Goal: Task Accomplishment & Management: Manage account settings

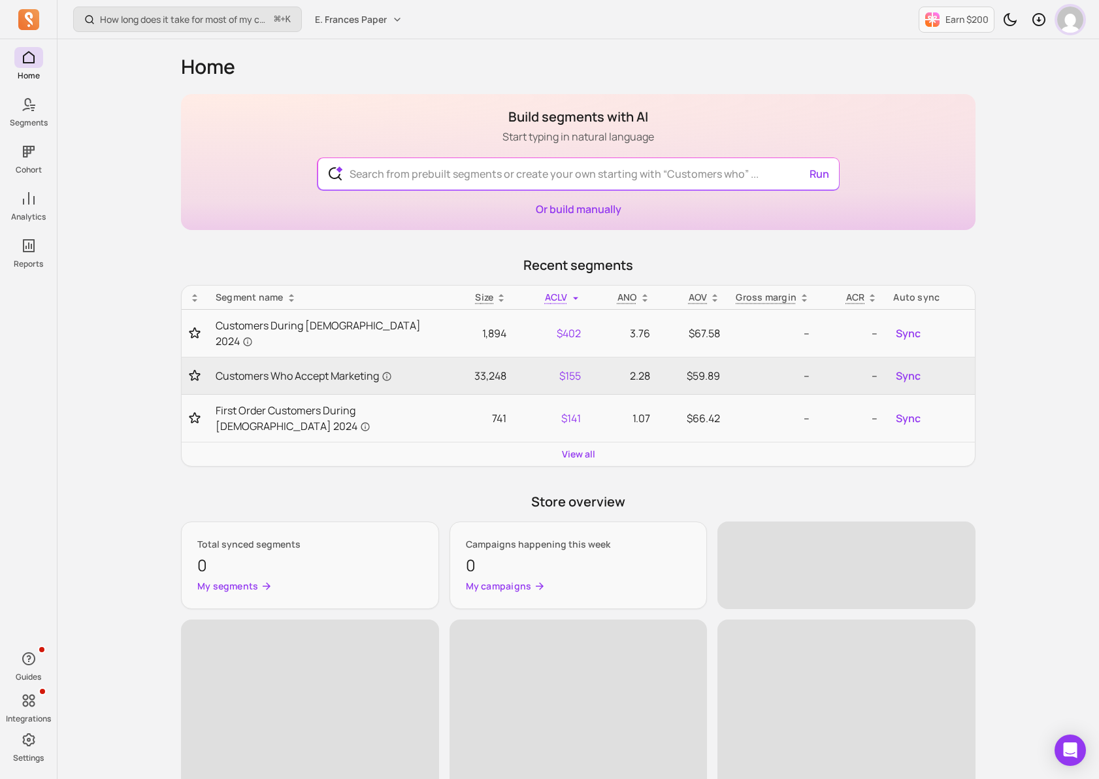
click at [1071, 17] on img "button" at bounding box center [1070, 20] width 26 height 26
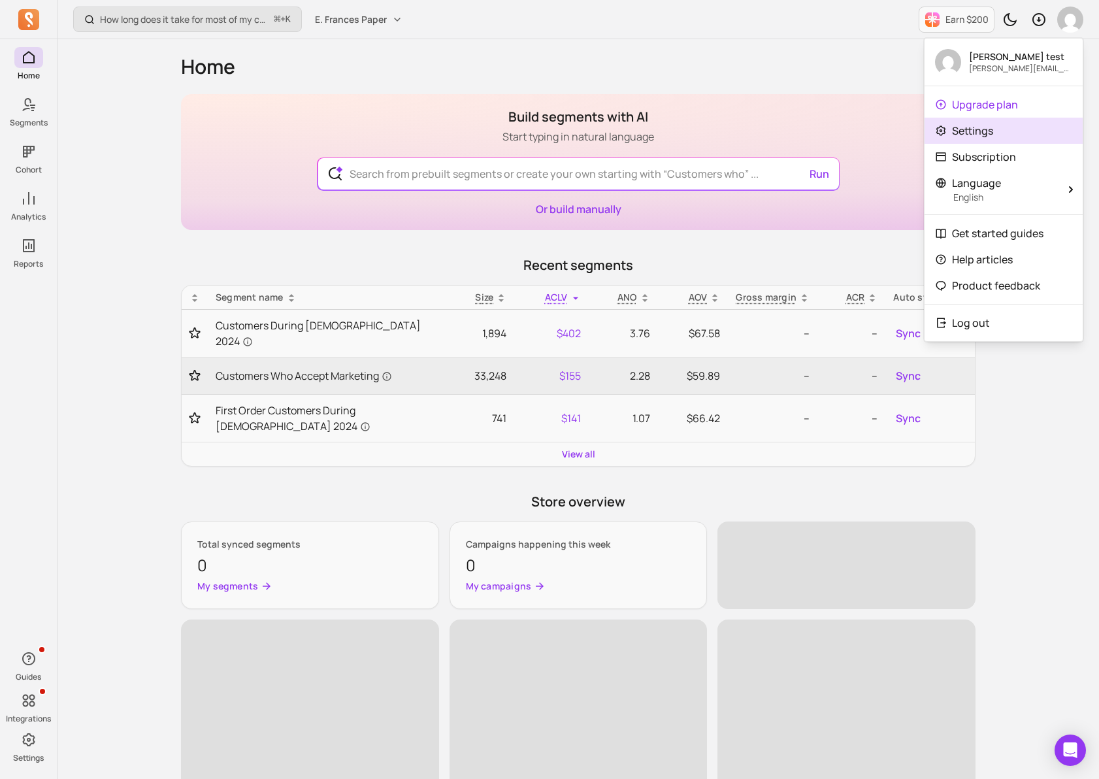
click at [1007, 138] on link "Settings" at bounding box center [1003, 131] width 158 height 26
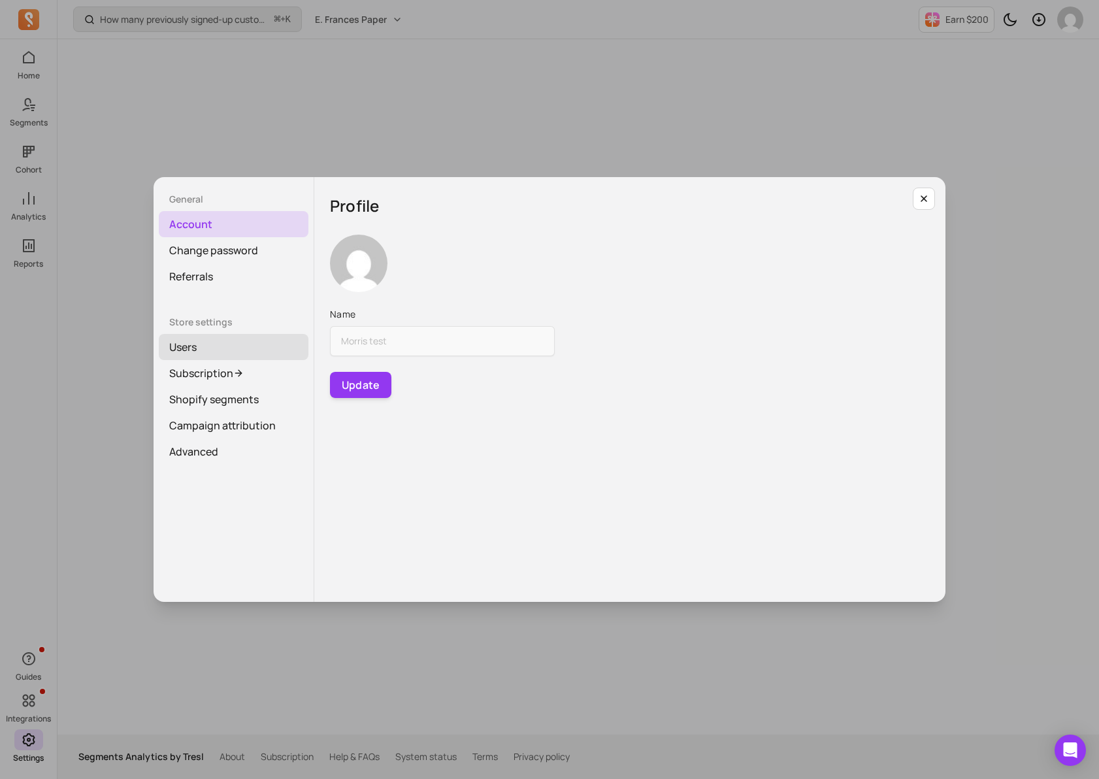
click at [225, 347] on link "Users" at bounding box center [234, 347] width 150 height 26
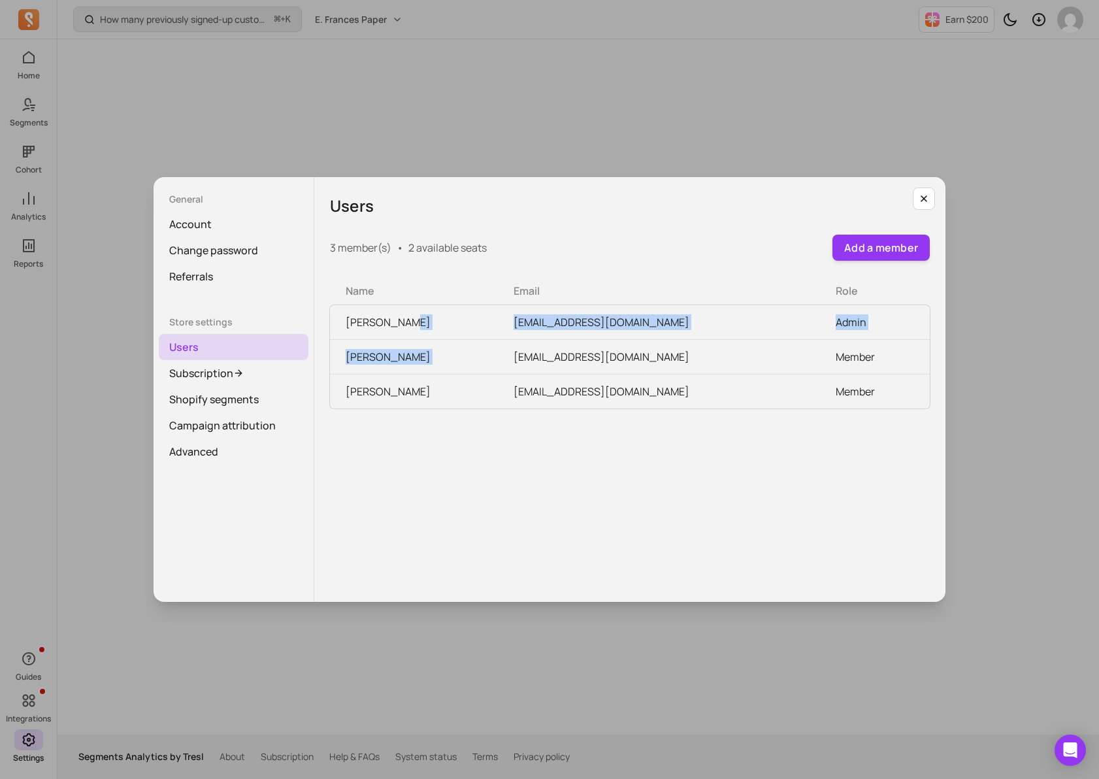
drag, startPoint x: 487, startPoint y: 327, endPoint x: 665, endPoint y: 341, distance: 178.9
click at [665, 341] on tbody "Jessica Chu rangeadvisoryllc@gmail.com Admin emily roberts pippi@efrancespaper.…" at bounding box center [630, 356] width 600 height 103
click at [665, 341] on td "pippi@efrancespaper.com" at bounding box center [659, 357] width 322 height 35
drag, startPoint x: 672, startPoint y: 333, endPoint x: 508, endPoint y: 318, distance: 165.3
click at [508, 318] on td "[EMAIL_ADDRESS][DOMAIN_NAME]" at bounding box center [659, 322] width 322 height 35
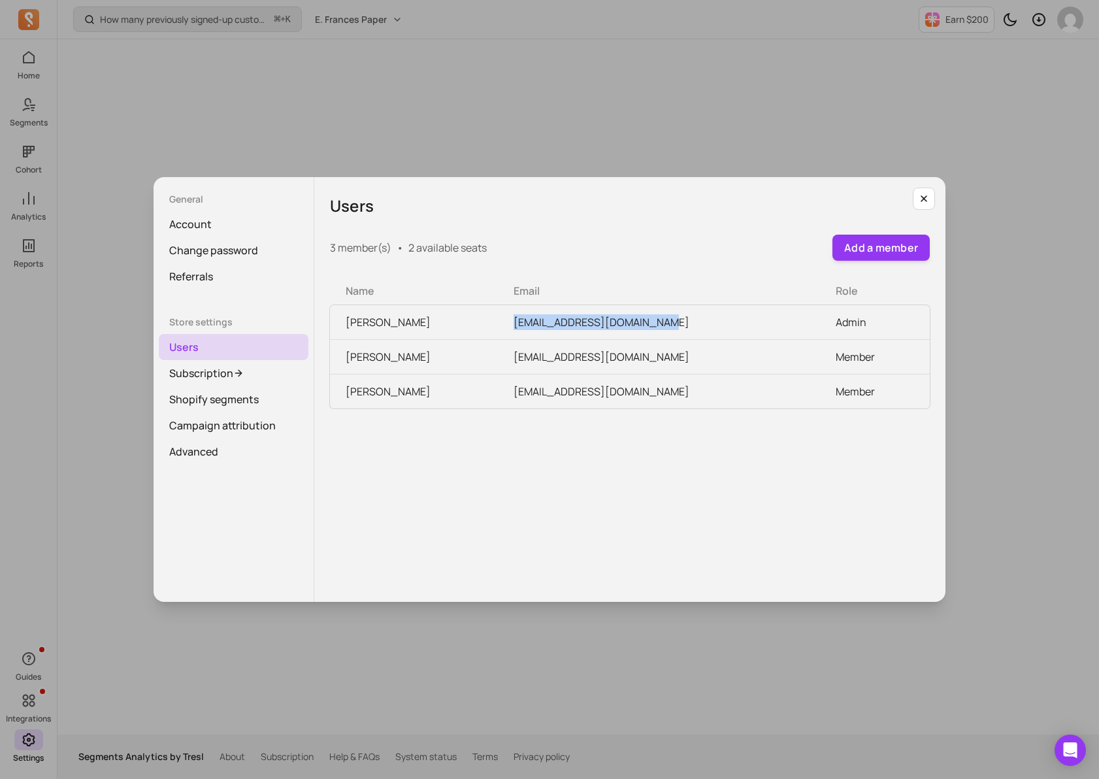
click at [552, 59] on div "General Account Change password Referrals Store settings Users Subscription Sho…" at bounding box center [549, 389] width 1078 height 758
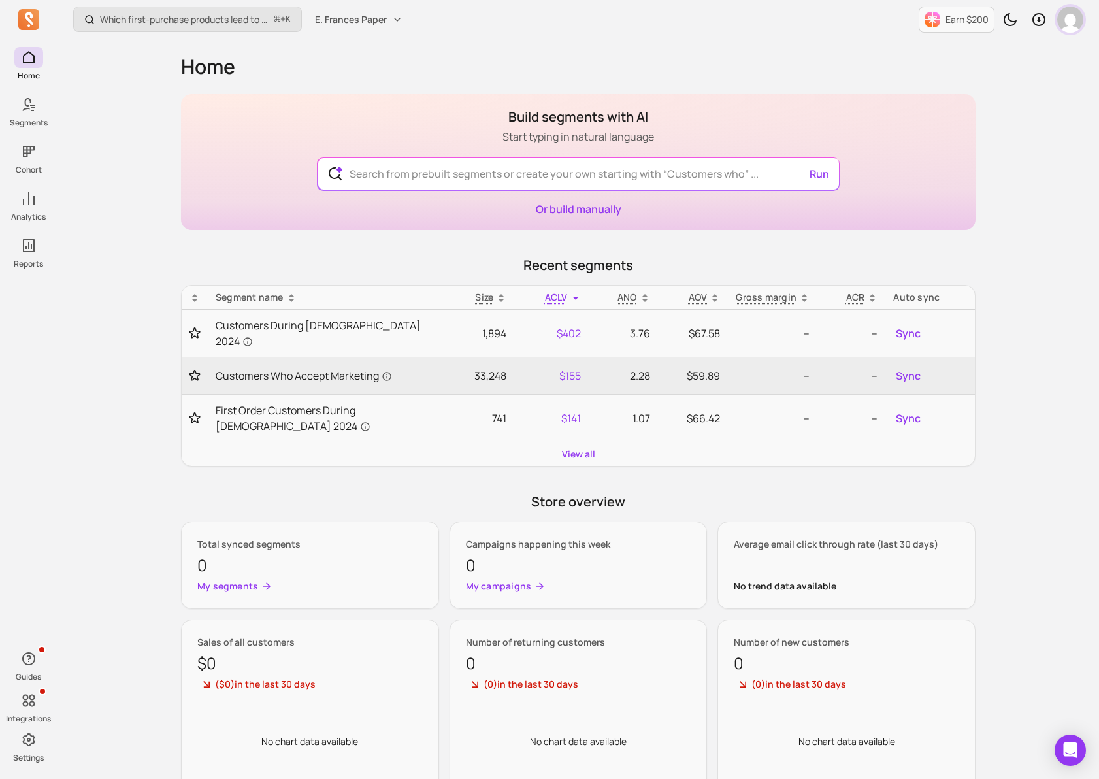
click at [1081, 17] on img "button" at bounding box center [1070, 20] width 26 height 26
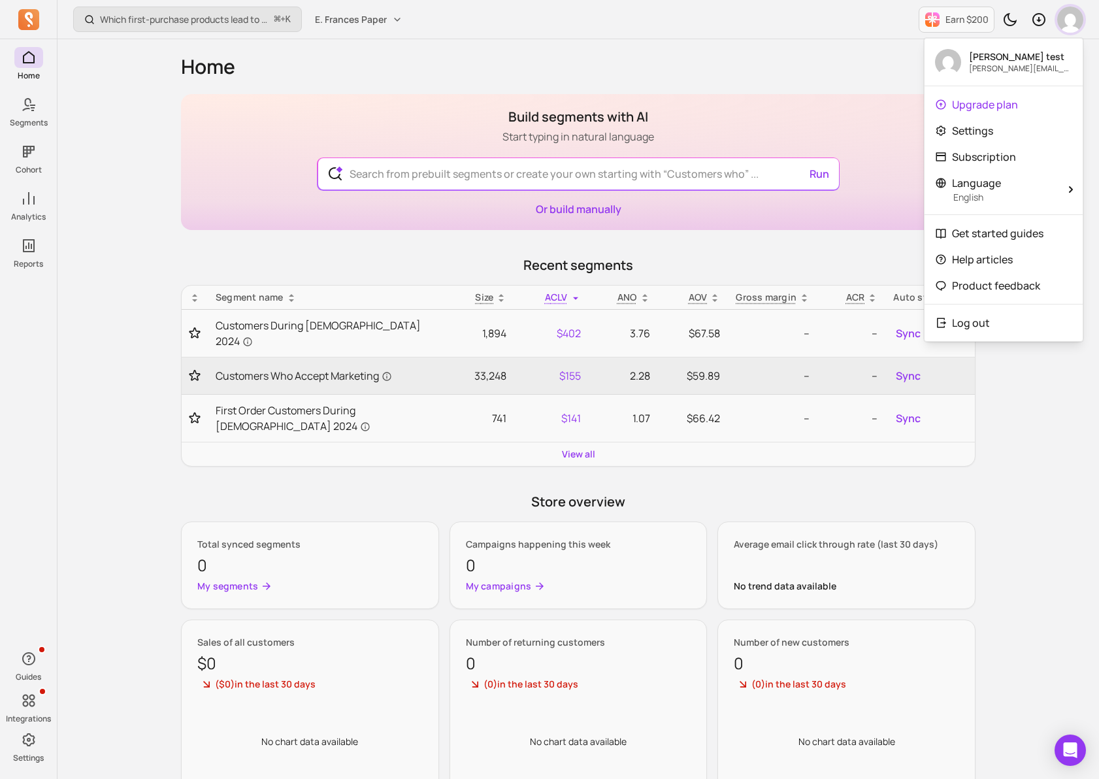
click at [1080, 18] on img "button" at bounding box center [1070, 20] width 26 height 26
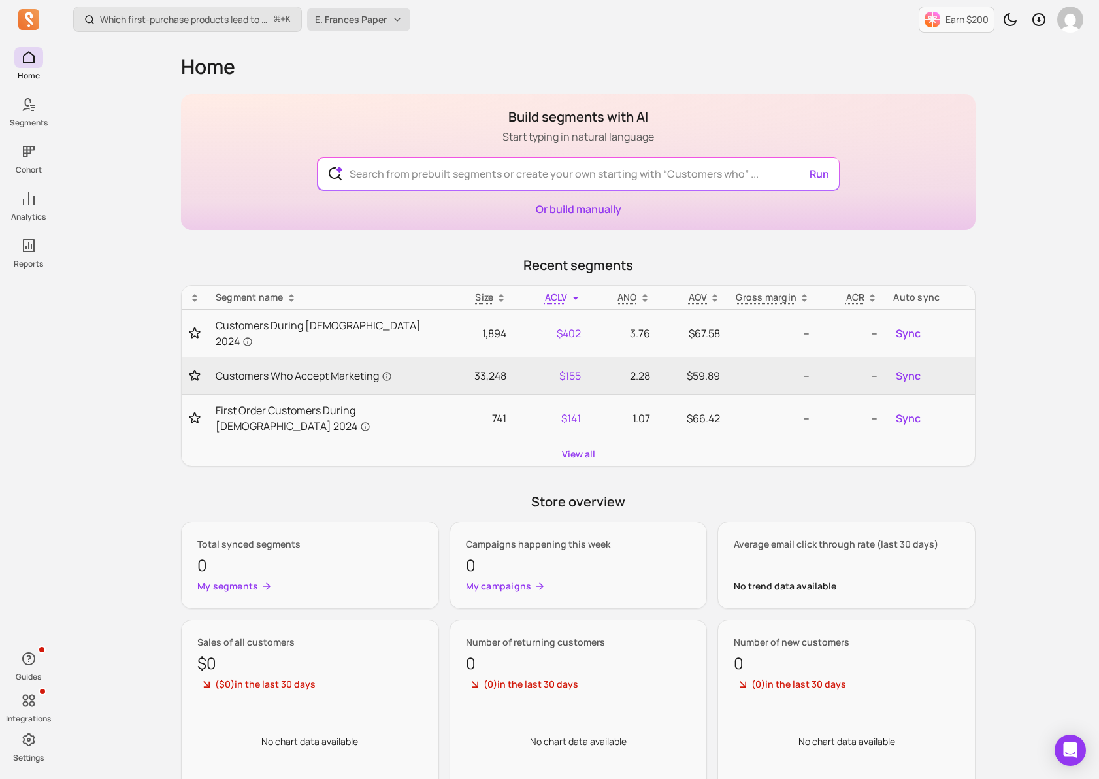
click at [407, 25] on button "E. Frances Paper" at bounding box center [358, 20] width 103 height 24
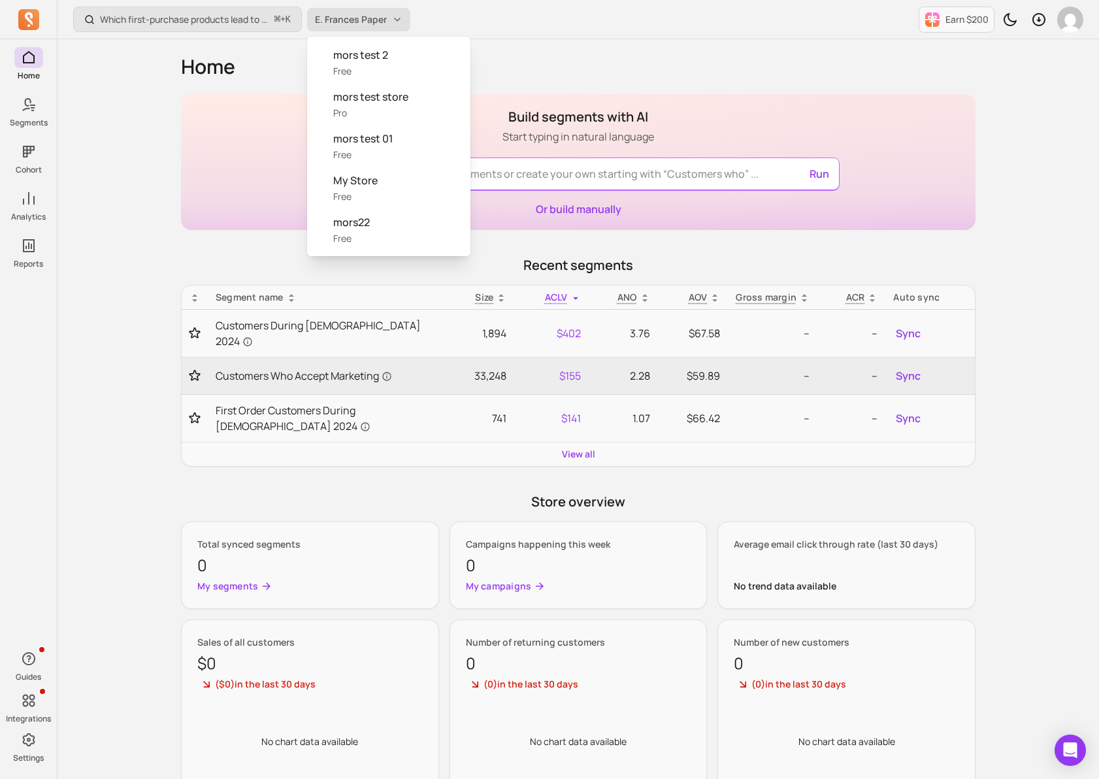
click at [404, 25] on button "E. Frances Paper" at bounding box center [358, 20] width 103 height 24
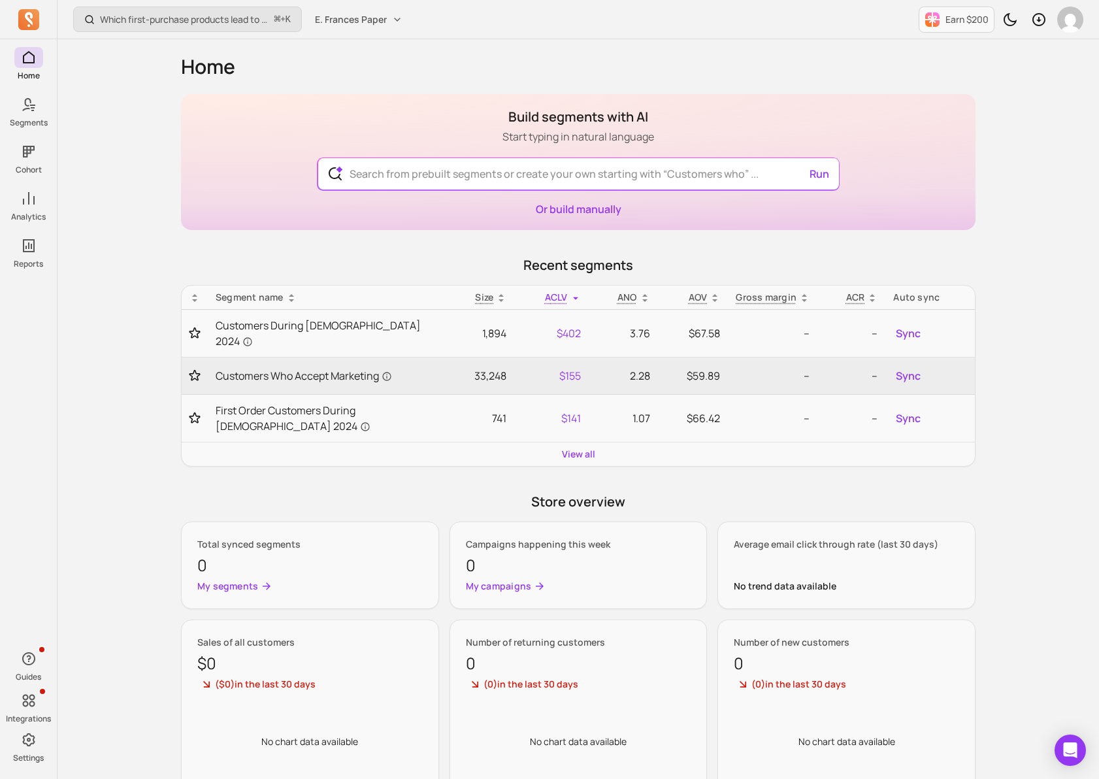
click at [370, 33] on div "Which first-purchase products lead to the highest revenue per customer over tim…" at bounding box center [577, 19] width 1041 height 39
click at [375, 23] on span "E. Frances Paper" at bounding box center [351, 19] width 72 height 13
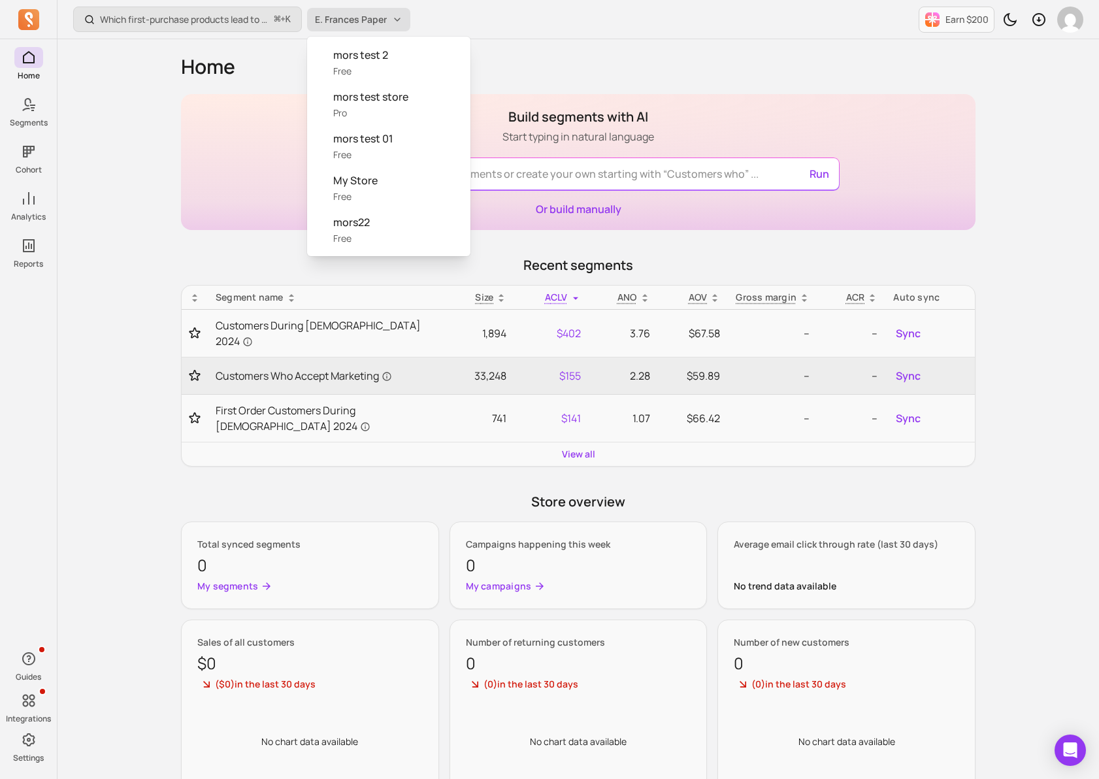
click at [375, 23] on span "E. Frances Paper" at bounding box center [351, 19] width 72 height 13
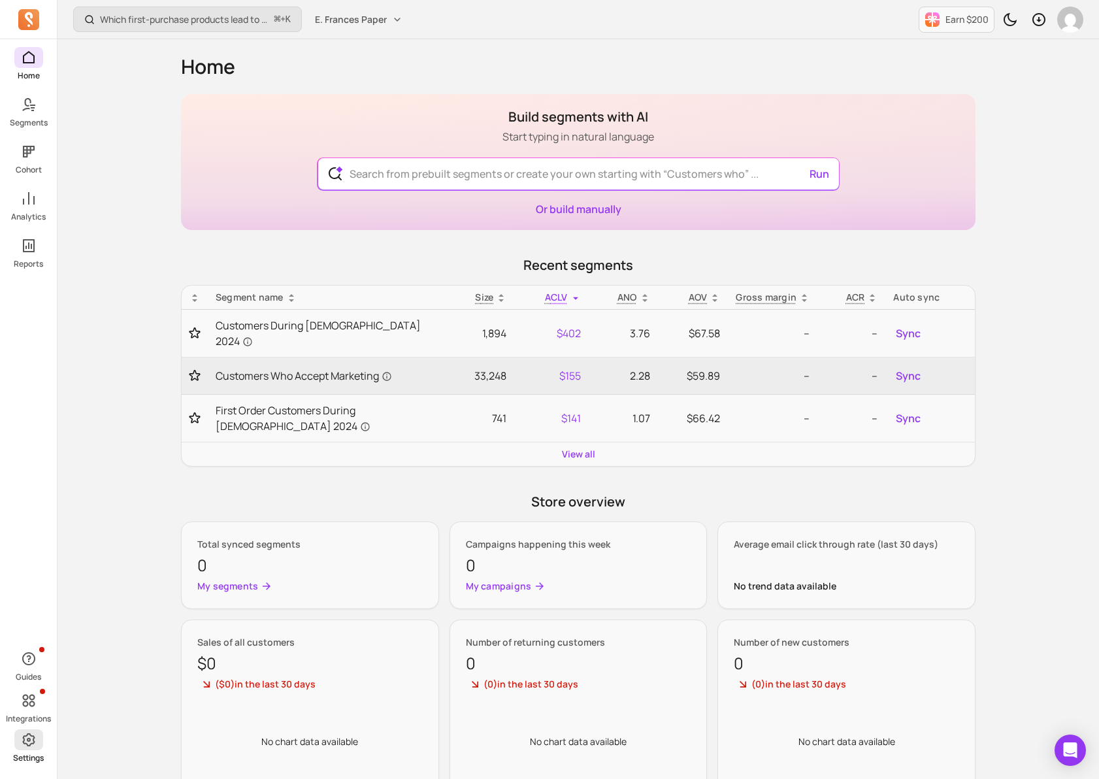
click at [26, 745] on icon at bounding box center [29, 740] width 16 height 16
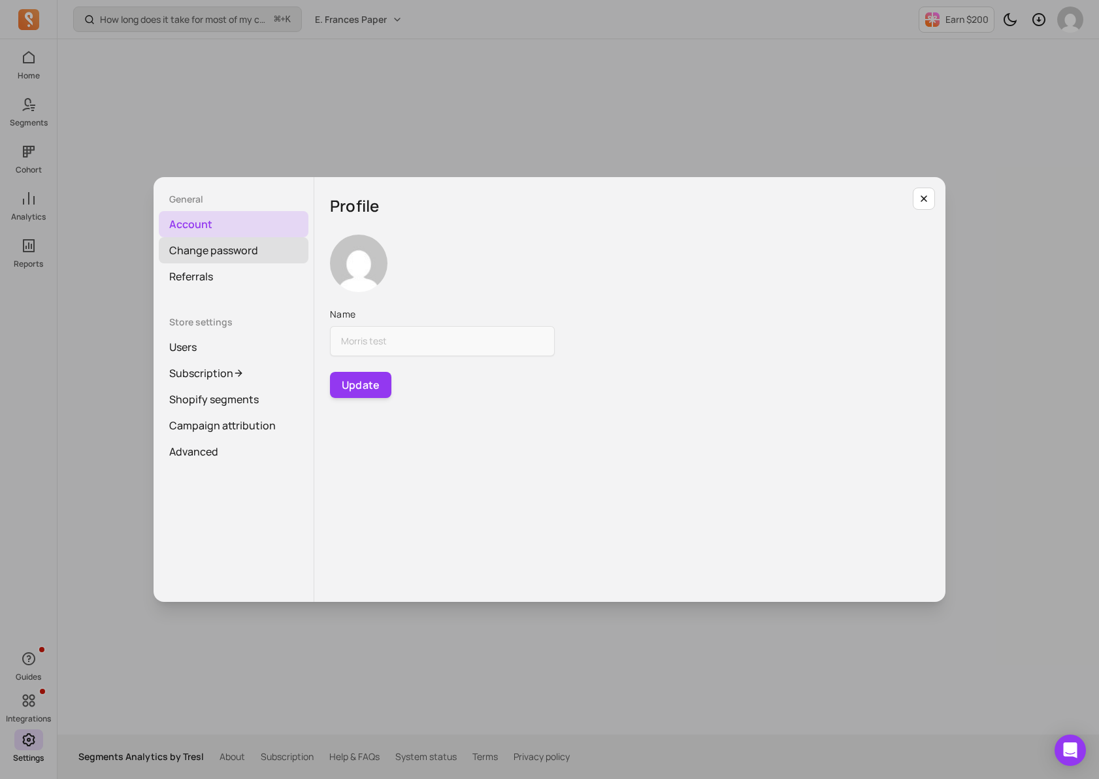
click at [257, 256] on link "Change password" at bounding box center [234, 250] width 150 height 26
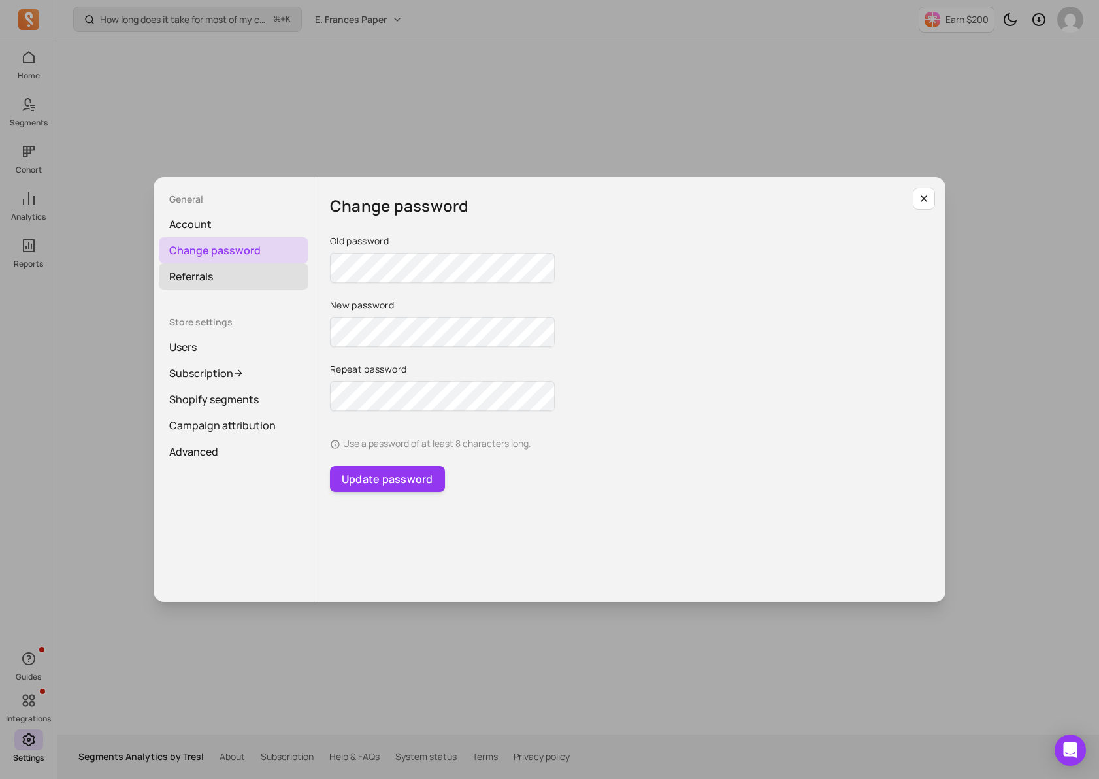
click at [246, 276] on link "Referrals" at bounding box center [234, 276] width 150 height 26
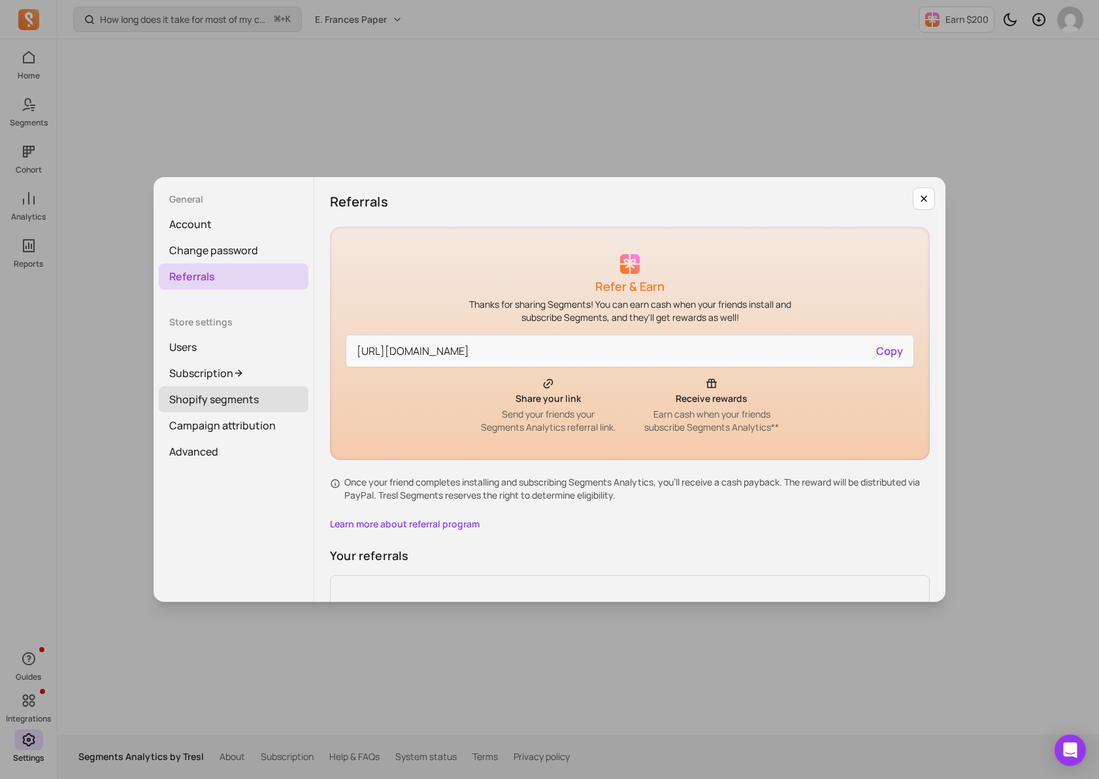
click at [245, 397] on link "Shopify segments" at bounding box center [234, 399] width 150 height 26
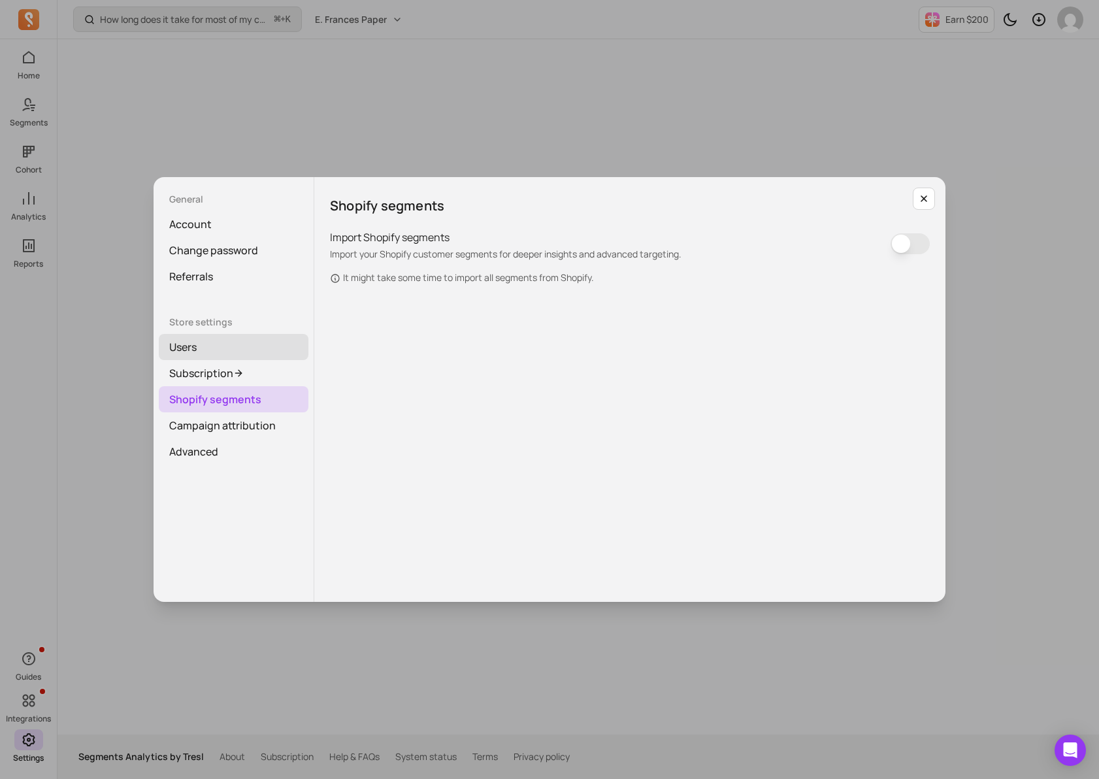
click at [218, 351] on link "Users" at bounding box center [234, 347] width 150 height 26
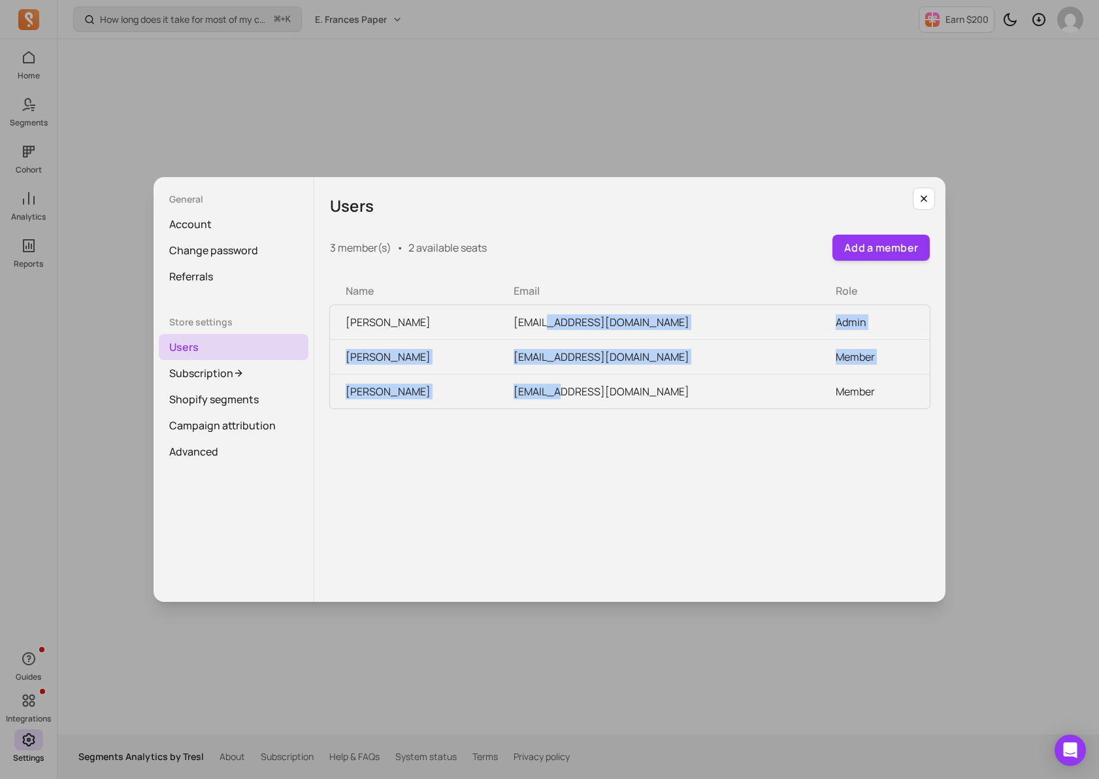
drag, startPoint x: 549, startPoint y: 346, endPoint x: 554, endPoint y: 397, distance: 50.6
click at [554, 397] on tbody "Jessica Chu rangeadvisoryllc@gmail.com Admin emily roberts pippi@efrancespaper.…" at bounding box center [630, 356] width 600 height 103
click at [554, 397] on td "tory@efrancespaper.com" at bounding box center [659, 391] width 322 height 35
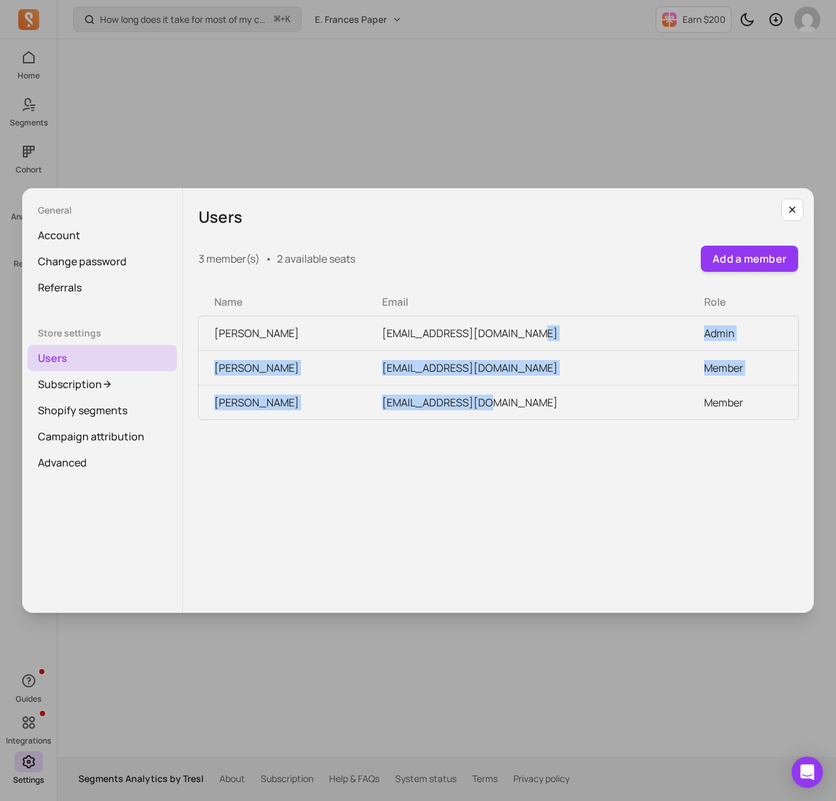
drag, startPoint x: 485, startPoint y: 344, endPoint x: 481, endPoint y: 399, distance: 55.0
click at [481, 399] on tbody "Jessica Chu rangeadvisoryllc@gmail.com Admin emily roberts pippi@efrancespaper.…" at bounding box center [499, 367] width 600 height 103
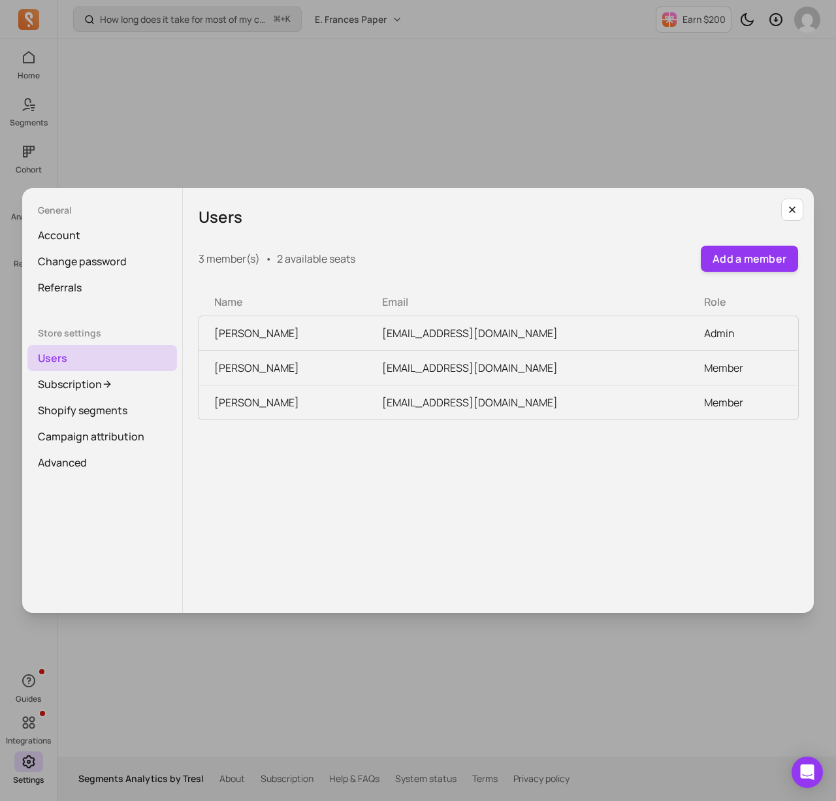
click at [481, 398] on td "tory@efrancespaper.com" at bounding box center [527, 402] width 322 height 35
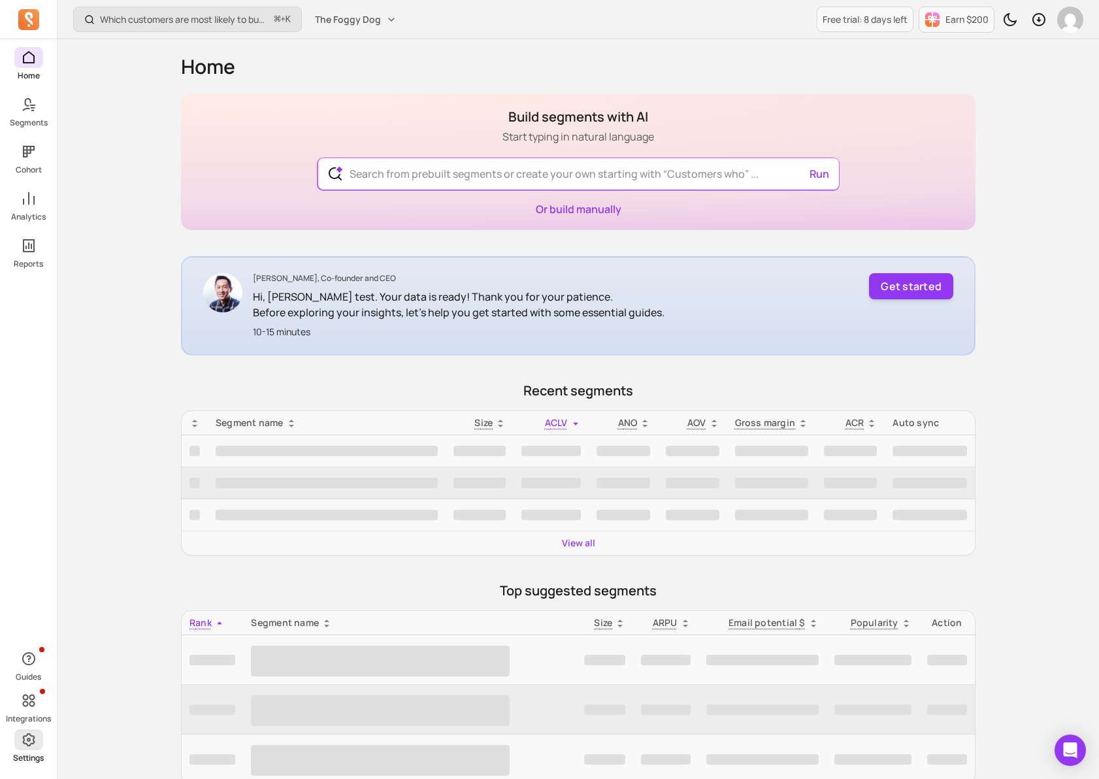
click at [32, 745] on icon at bounding box center [29, 740] width 16 height 16
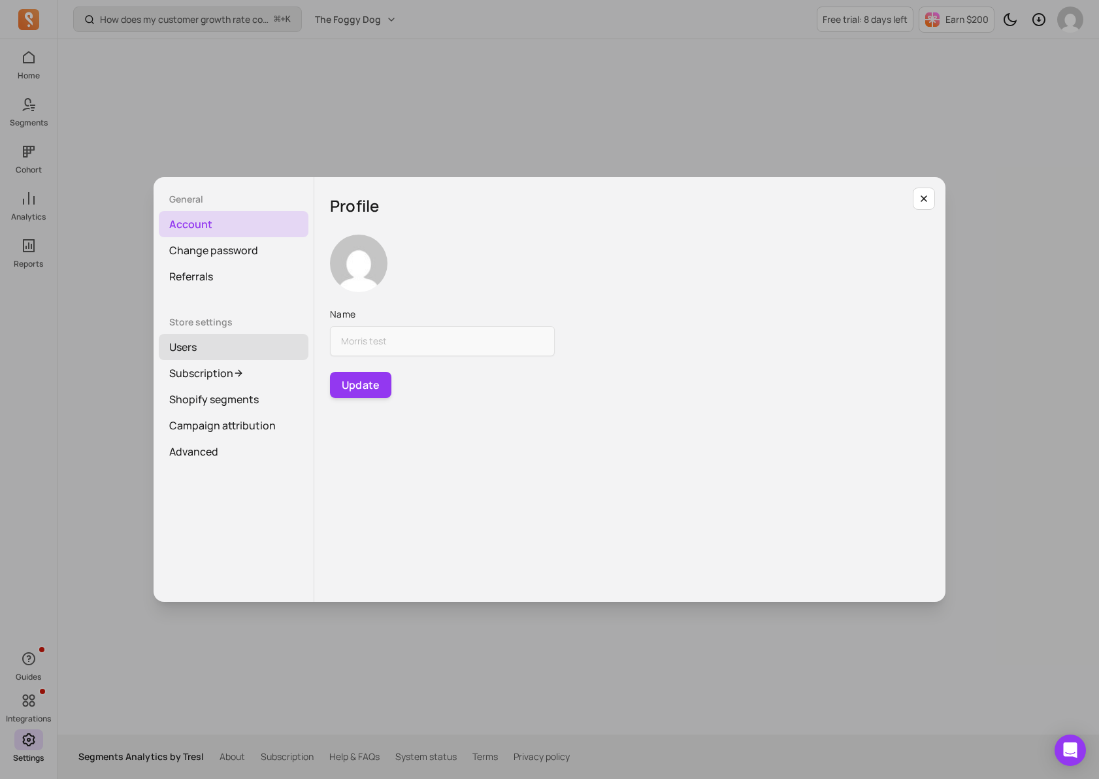
click at [234, 348] on link "Users" at bounding box center [234, 347] width 150 height 26
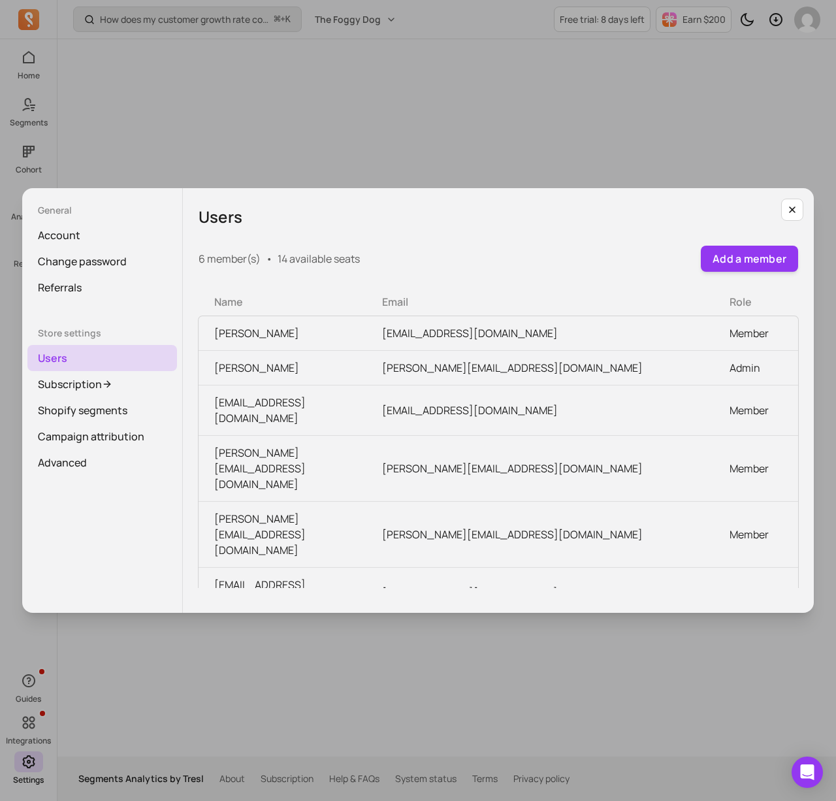
click at [505, 332] on td "[EMAIL_ADDRESS][DOMAIN_NAME]" at bounding box center [540, 333] width 348 height 35
drag, startPoint x: 380, startPoint y: 373, endPoint x: 598, endPoint y: 374, distance: 218.2
click at [598, 374] on td "[PERSON_NAME][EMAIL_ADDRESS][DOMAIN_NAME]" at bounding box center [540, 368] width 348 height 35
